Goal: Task Accomplishment & Management: Use online tool/utility

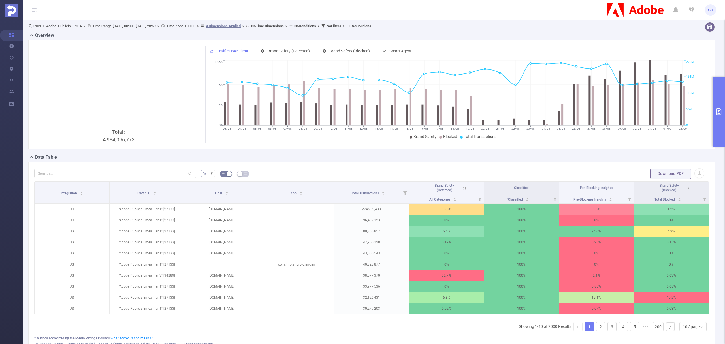
click at [718, 96] on button "primary" at bounding box center [718, 111] width 12 height 70
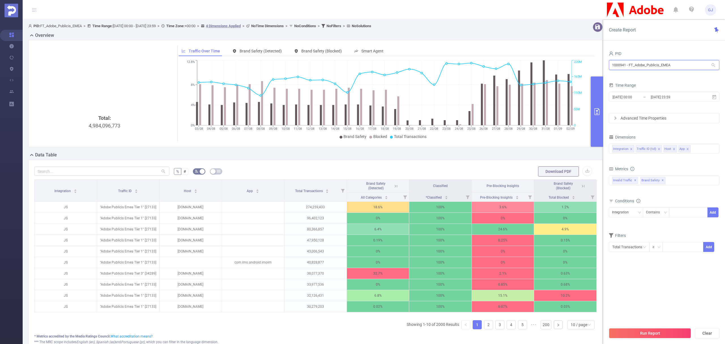
click at [646, 65] on input "1000941 - FT_Adobe_Publicis_EMEA" at bounding box center [664, 65] width 110 height 10
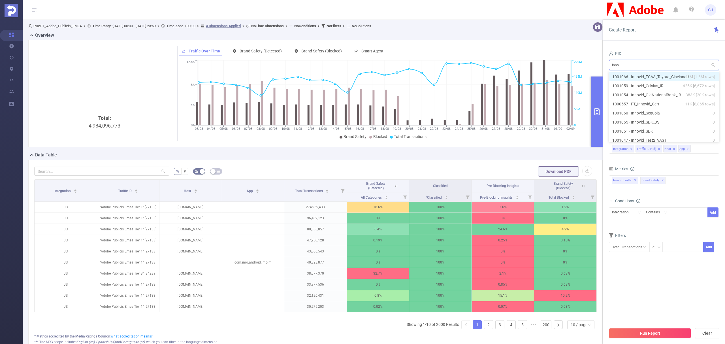
type input "innov"
click at [671, 137] on li "1001045 - Innovid_Prebid 0" at bounding box center [664, 136] width 110 height 9
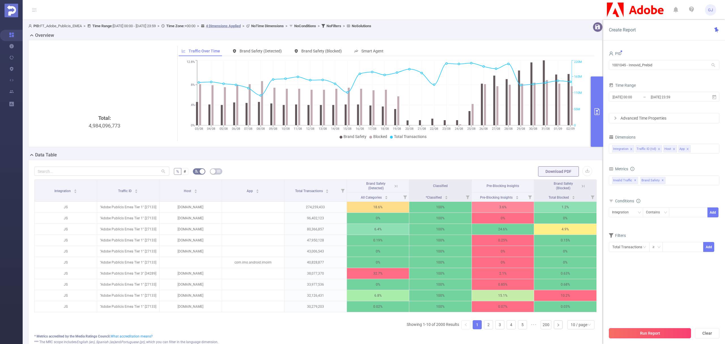
click at [674, 331] on button "Run Report" at bounding box center [650, 333] width 82 height 10
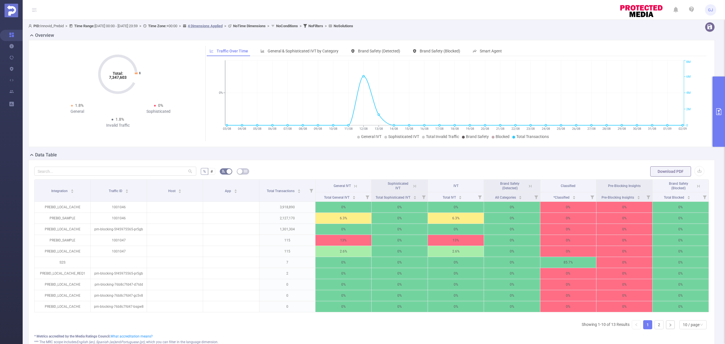
click at [716, 92] on button "primary" at bounding box center [718, 111] width 12 height 70
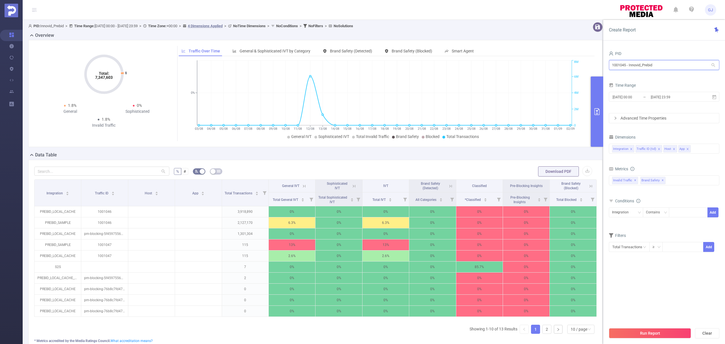
click at [626, 65] on input "1001045 - Innovid_Prebid" at bounding box center [664, 65] width 110 height 10
drag, startPoint x: 665, startPoint y: 67, endPoint x: 626, endPoint y: 65, distance: 38.8
click at [626, 65] on input "1001047 - Innovid_Prebid" at bounding box center [664, 65] width 110 height 10
type input "1001047"
click at [681, 75] on li "1001047 - Innovid_Test2_VAST 0" at bounding box center [664, 76] width 110 height 9
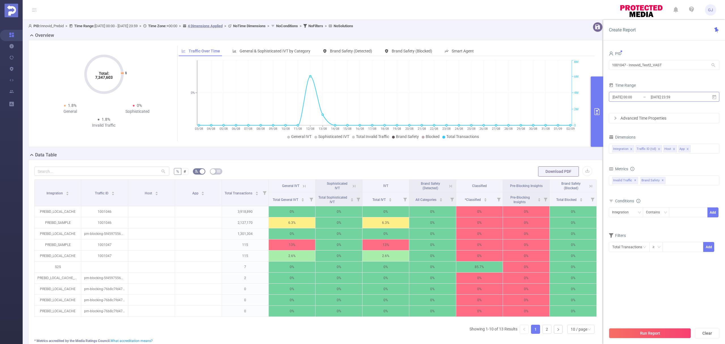
click at [693, 99] on input "[DATE] 23:59" at bounding box center [673, 97] width 46 height 8
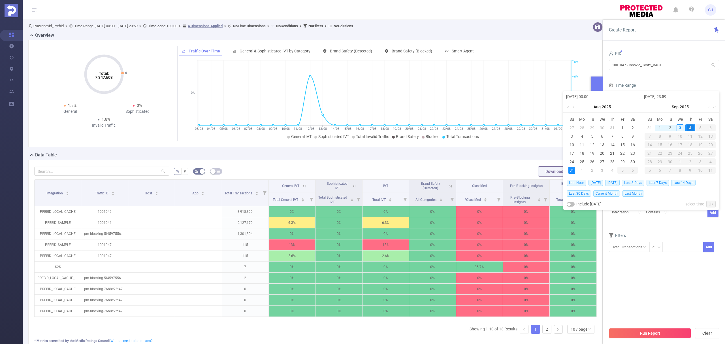
click at [635, 183] on span "Last 3 Days" at bounding box center [633, 182] width 22 height 6
type input "[DATE] 00:00"
type input "[DATE] 23:59"
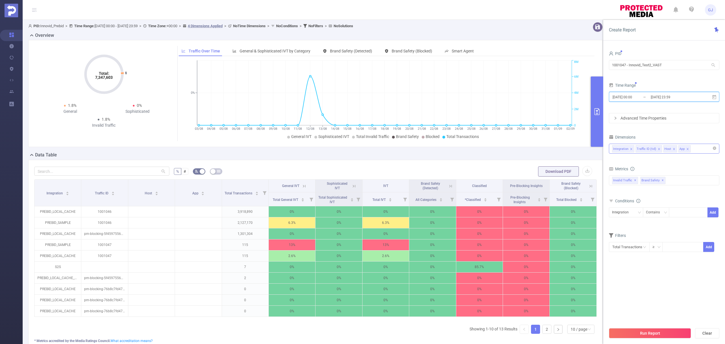
click at [687, 149] on icon "icon: close" at bounding box center [687, 148] width 3 height 3
click at [673, 149] on icon "icon: close" at bounding box center [673, 148] width 3 height 3
click at [677, 147] on div "Integration Traffic ID (tid) Host" at bounding box center [664, 148] width 104 height 9
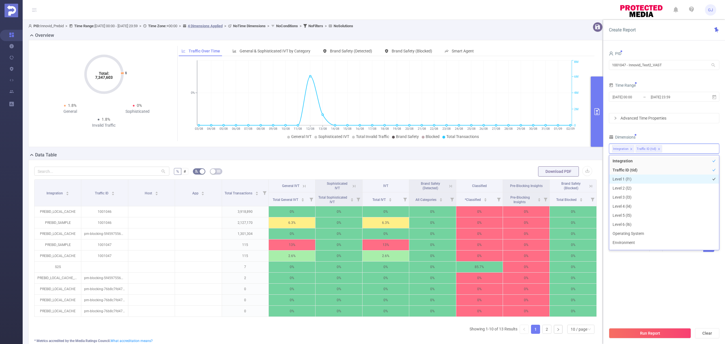
click at [646, 176] on li "Level 1 (l1)" at bounding box center [664, 178] width 110 height 9
click at [646, 186] on li "Level 2 (l2)" at bounding box center [664, 187] width 110 height 9
click at [645, 195] on li "Level 3 (l3)" at bounding box center [664, 196] width 110 height 9
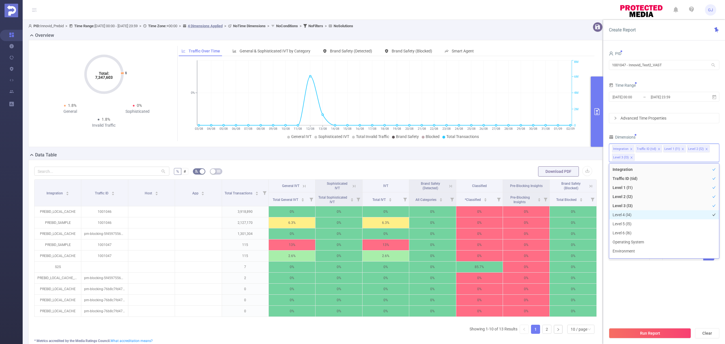
click at [644, 214] on li "Level 4 (l4)" at bounding box center [664, 214] width 110 height 9
click at [642, 227] on li "Level 5 (l5)" at bounding box center [664, 223] width 110 height 9
click at [641, 235] on li "Level 6 (l6)" at bounding box center [664, 232] width 110 height 9
click at [667, 332] on button "Run Report" at bounding box center [650, 333] width 82 height 10
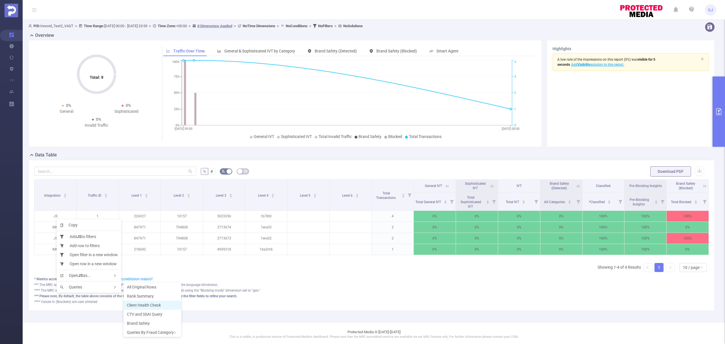
click at [154, 303] on span "Client Health Check" at bounding box center [144, 305] width 34 height 5
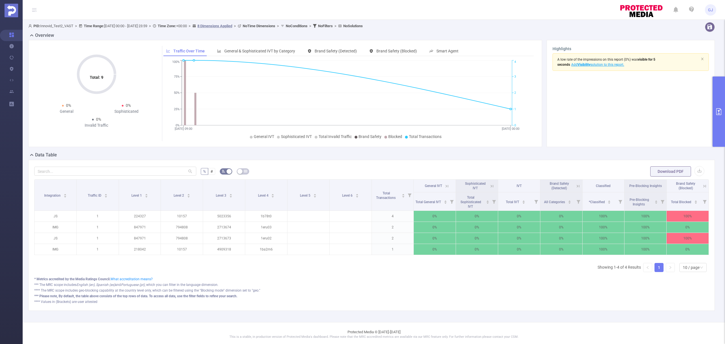
click at [720, 82] on button "primary" at bounding box center [718, 111] width 12 height 70
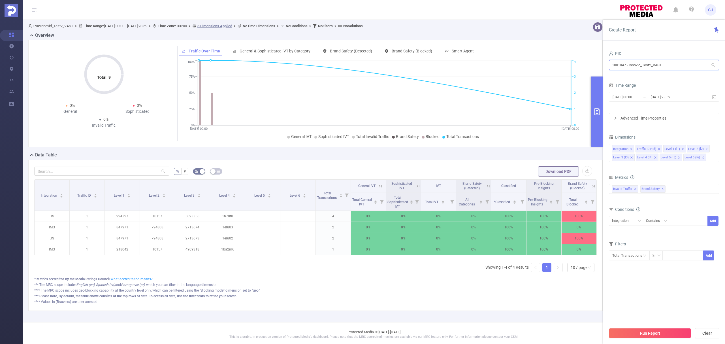
click at [663, 62] on input "1001047 - Innovid_Test2_VAST" at bounding box center [664, 65] width 110 height 10
drag, startPoint x: 277, startPoint y: 294, endPoint x: 273, endPoint y: 293, distance: 3.3
click at [277, 293] on div "**** The MRC scope includes geo-blocking capability at the country level only, …" at bounding box center [315, 290] width 562 height 5
click at [659, 96] on input "[DATE] 23:59" at bounding box center [673, 97] width 46 height 8
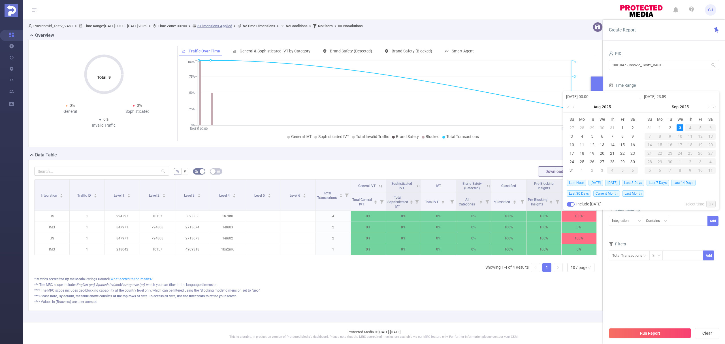
click at [592, 184] on span "[DATE]" at bounding box center [595, 182] width 14 height 6
type input "[DATE] 00:00"
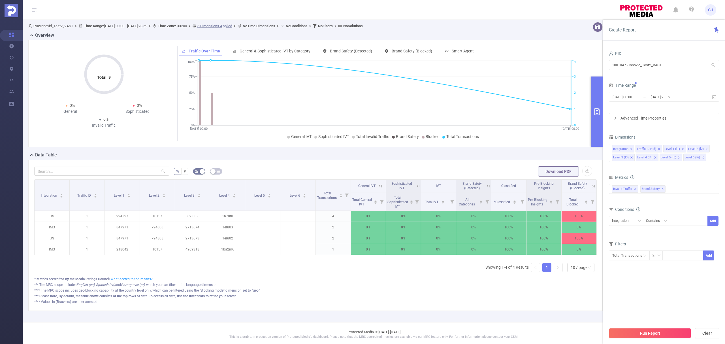
click at [661, 331] on button "Run Report" at bounding box center [650, 333] width 82 height 10
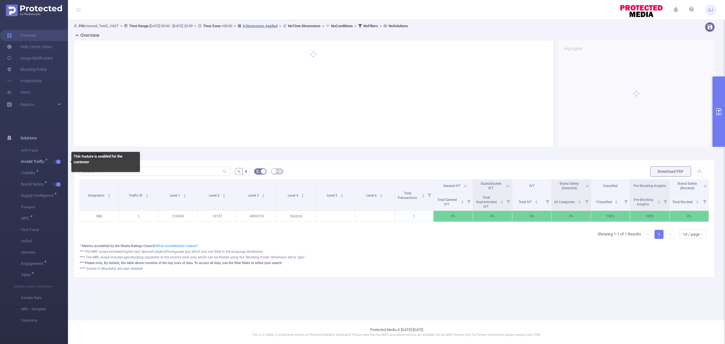
click at [56, 160] on button "button" at bounding box center [57, 161] width 8 height 3
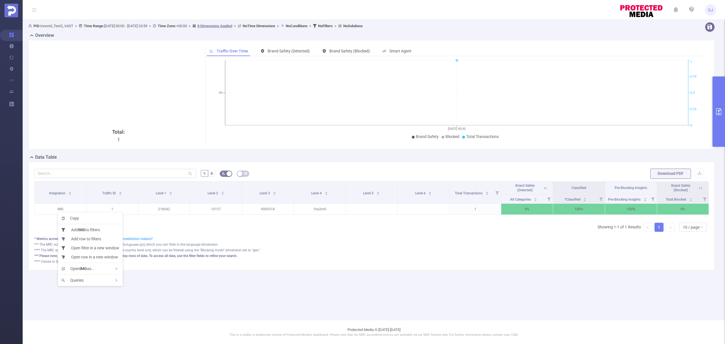
click at [472, 314] on main "PID: Innovid_Test2_VAST > Time Range: [DATE] 00:00 - [DATE] 23:59 > Time Zone: …" at bounding box center [374, 160] width 702 height 320
click at [422, 258] on div "*** Please note, By default, the table above consists of the top rows of data. …" at bounding box center [371, 255] width 674 height 5
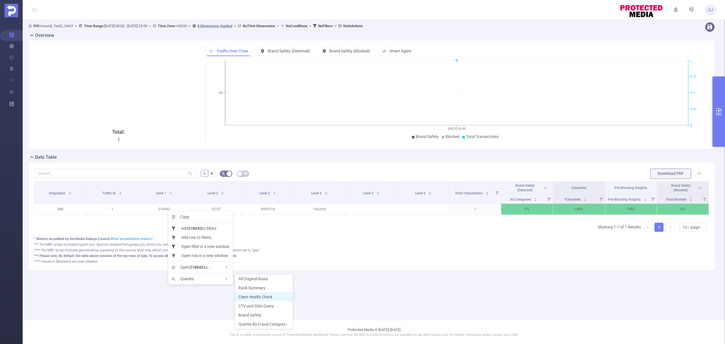
click at [263, 299] on li "Client Health Check" at bounding box center [264, 296] width 58 height 9
